Goal: Find specific page/section: Find specific page/section

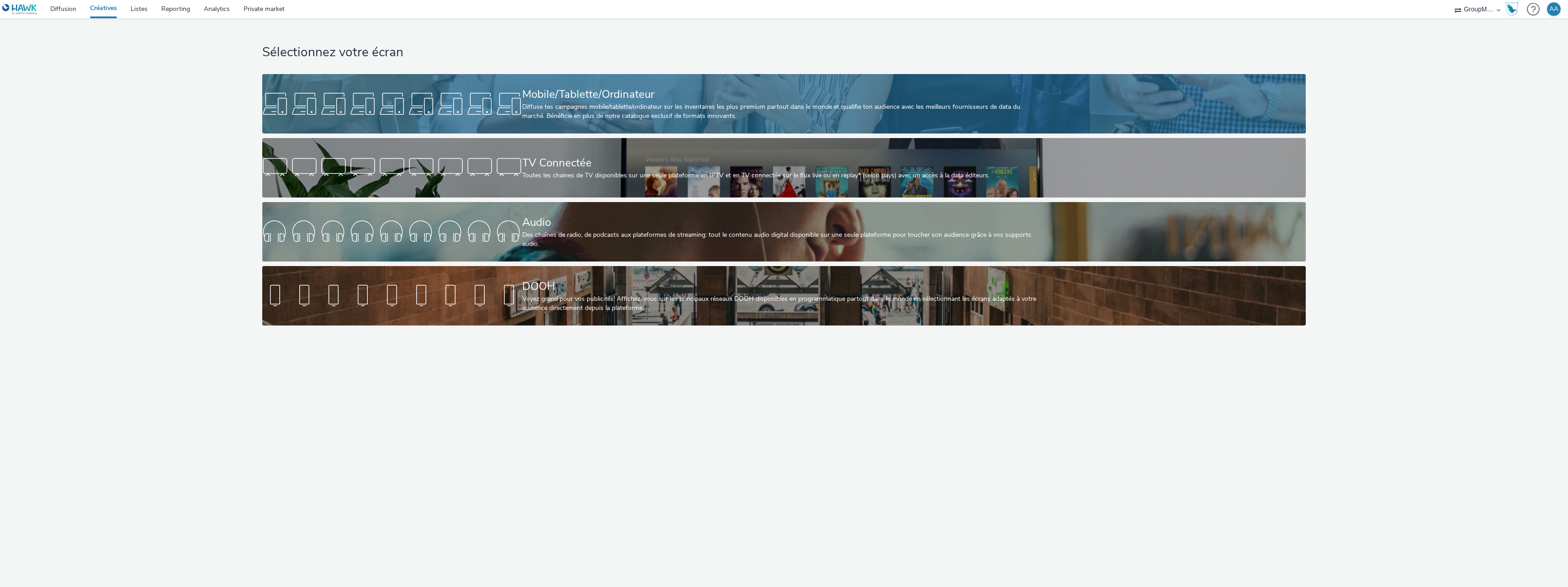
click at [629, 97] on div "Mobile/Tablette/Ordinateur" at bounding box center [782, 94] width 520 height 16
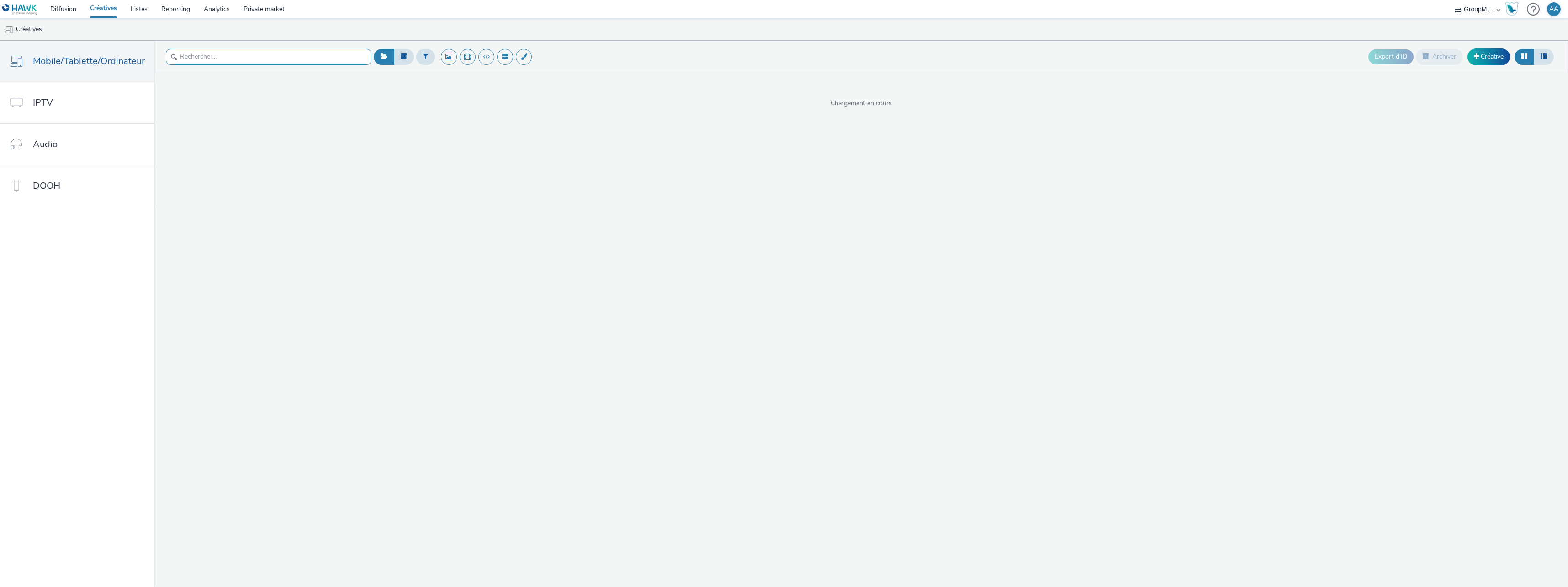
click at [204, 61] on input "text" at bounding box center [269, 57] width 206 height 16
paste input "Nespresso Woluwe Inter NL"
type input "Nespresso Woluwe Inter NL"
click at [197, 144] on img at bounding box center [205, 148] width 89 height 89
